Goal: Information Seeking & Learning: Learn about a topic

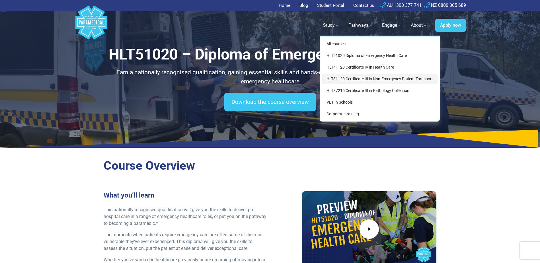
click at [362, 80] on link "HLT31120 Certificate III in Non-Emergency Patient Transport" at bounding box center [380, 79] width 116 height 11
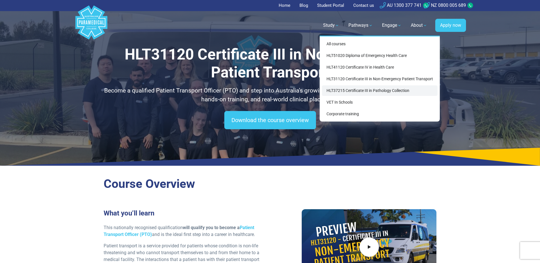
click at [356, 89] on link "HLT37215 Certificate III in Pathology Collection" at bounding box center [380, 90] width 116 height 11
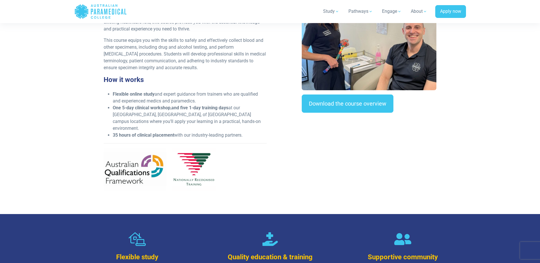
scroll to position [199, 0]
